Goal: Task Accomplishment & Management: Use online tool/utility

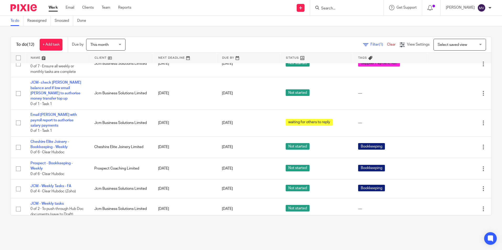
scroll to position [26, 0]
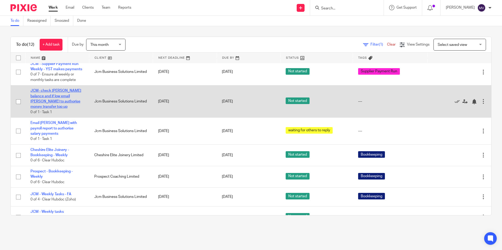
click at [60, 101] on link "JCM- check [PERSON_NAME] balance and if low email [PERSON_NAME] to authorise mo…" at bounding box center [55, 99] width 51 height 20
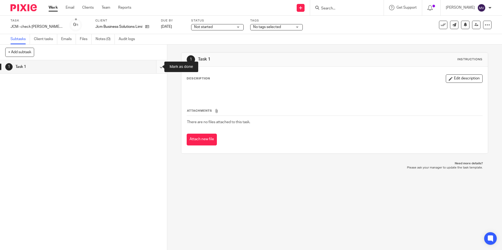
click at [156, 64] on input "submit" at bounding box center [83, 66] width 167 height 13
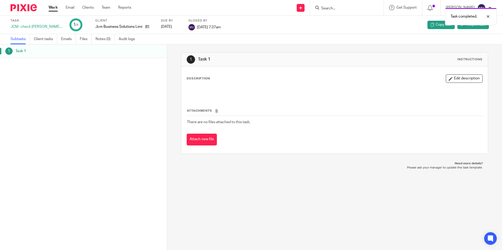
click at [54, 6] on link "Work" at bounding box center [53, 7] width 9 height 5
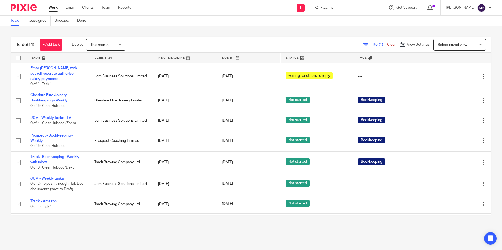
scroll to position [53, 0]
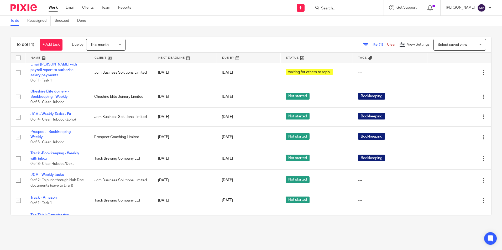
click at [108, 46] on span "This month" at bounding box center [104, 44] width 28 height 11
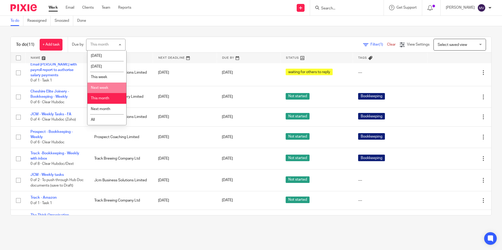
click at [113, 86] on li "Next week" at bounding box center [106, 88] width 39 height 11
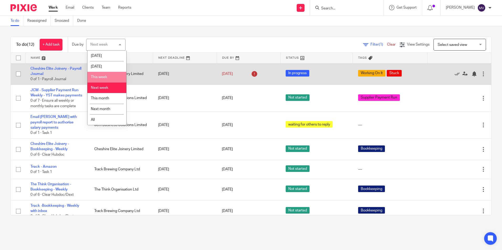
click at [113, 74] on li "This week" at bounding box center [106, 77] width 39 height 11
